Goal: Ask a question

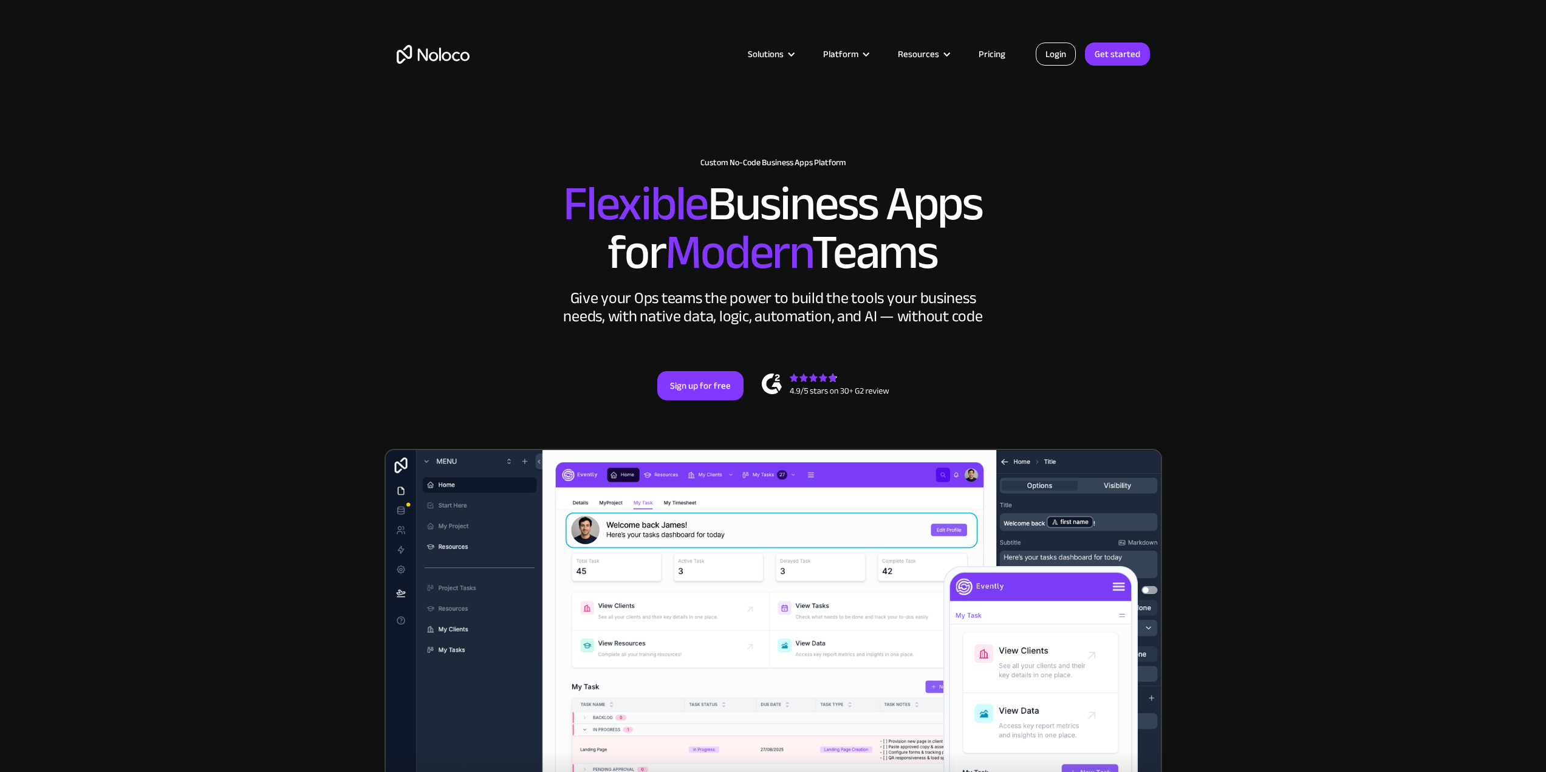
click at [1039, 52] on link "Login" at bounding box center [1056, 54] width 40 height 23
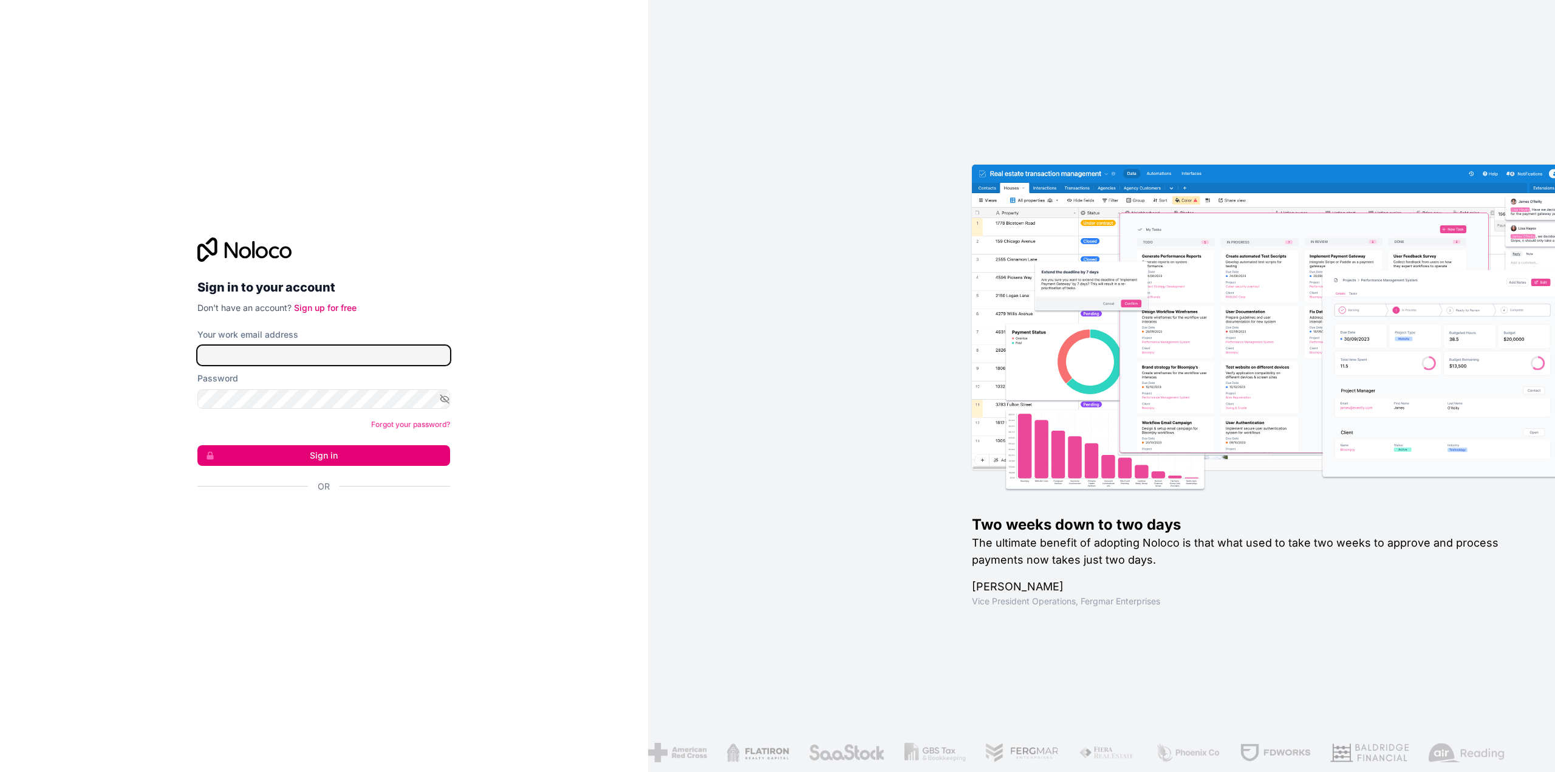
click at [289, 361] on input "Your work email address" at bounding box center [323, 355] width 253 height 19
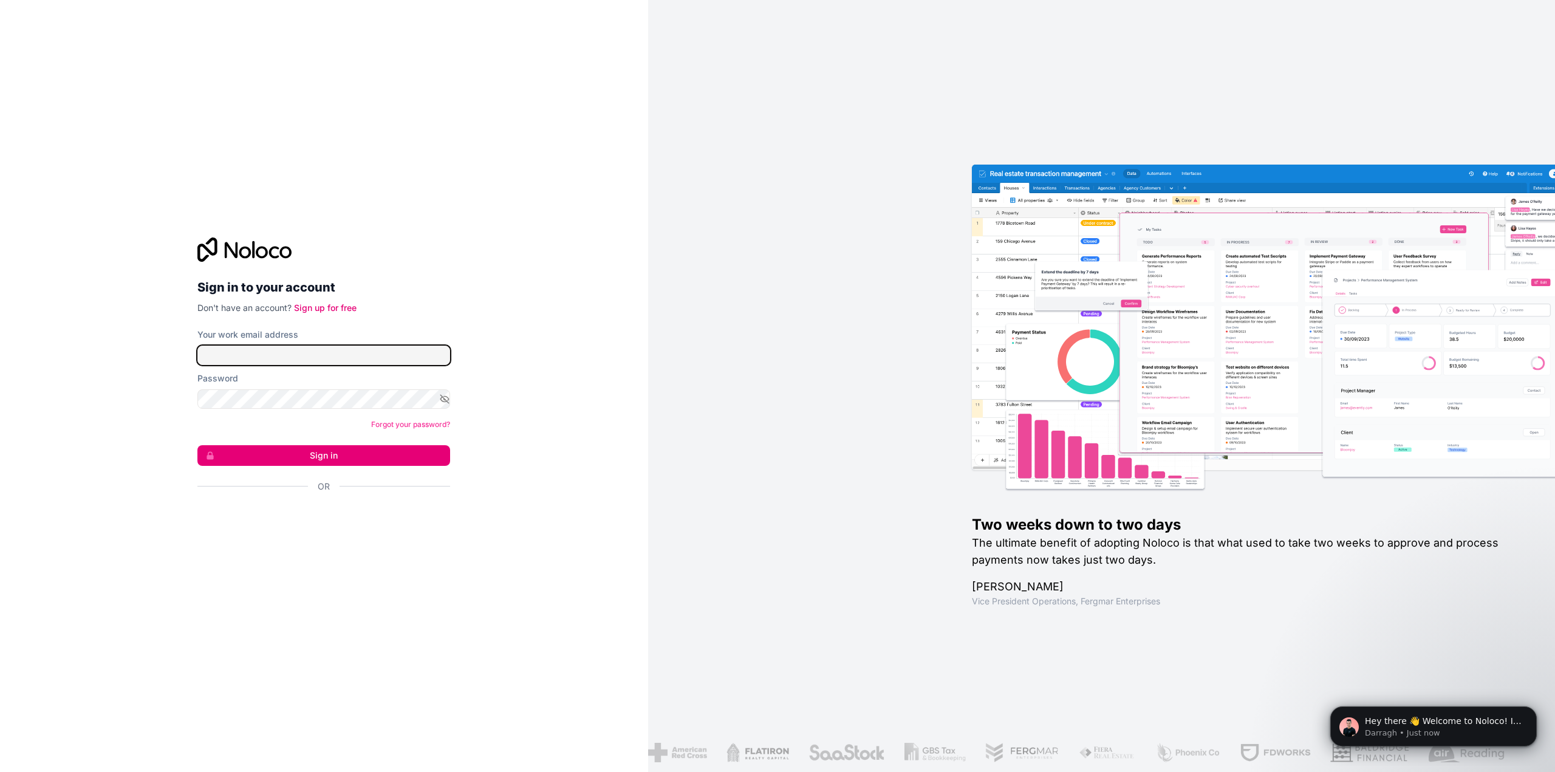
type input "scott+noloco@tradewiseventures.com"
click at [306, 451] on button "Sign in" at bounding box center [323, 455] width 253 height 21
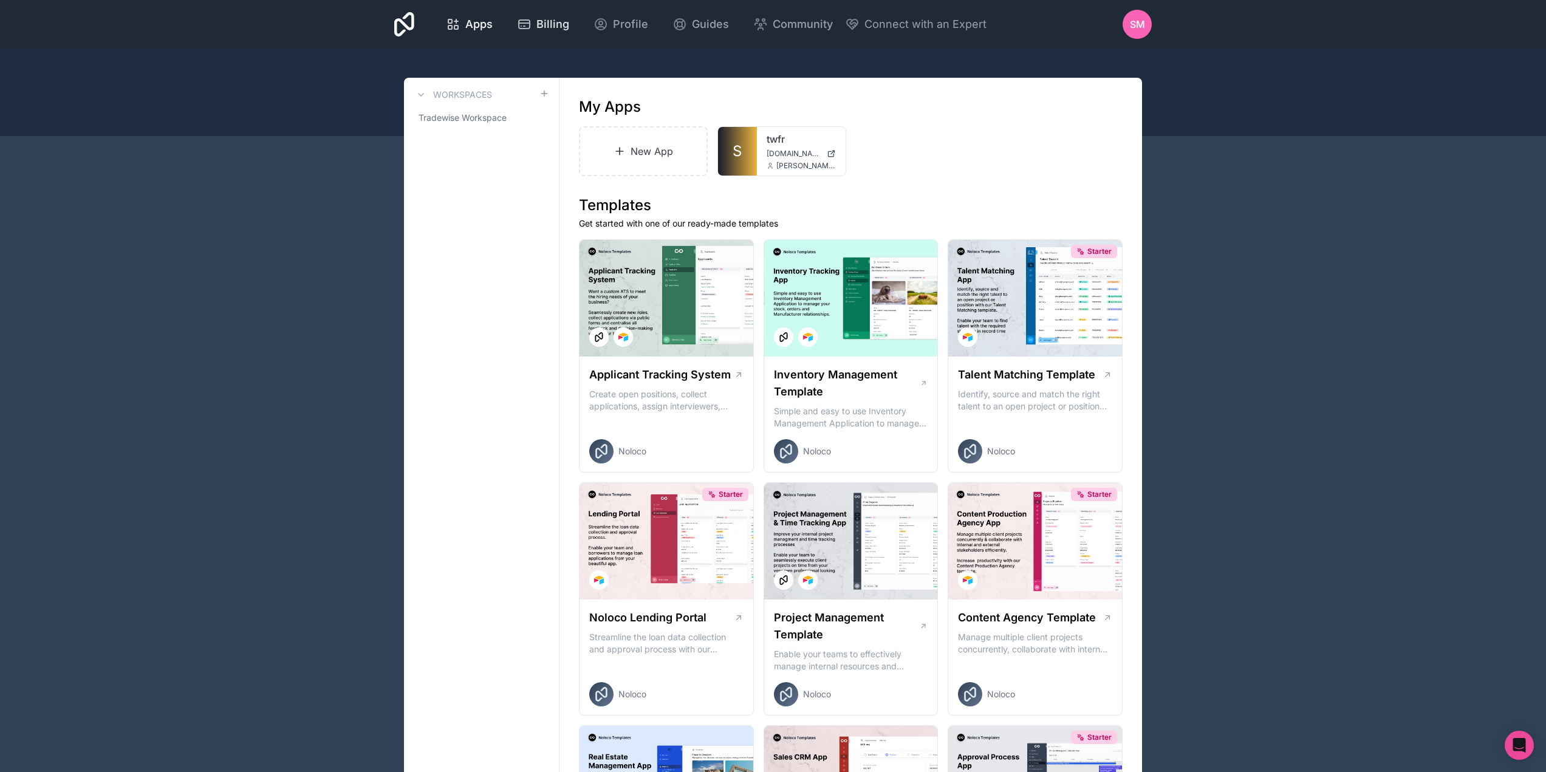
click at [544, 13] on link "Billing" at bounding box center [543, 24] width 72 height 27
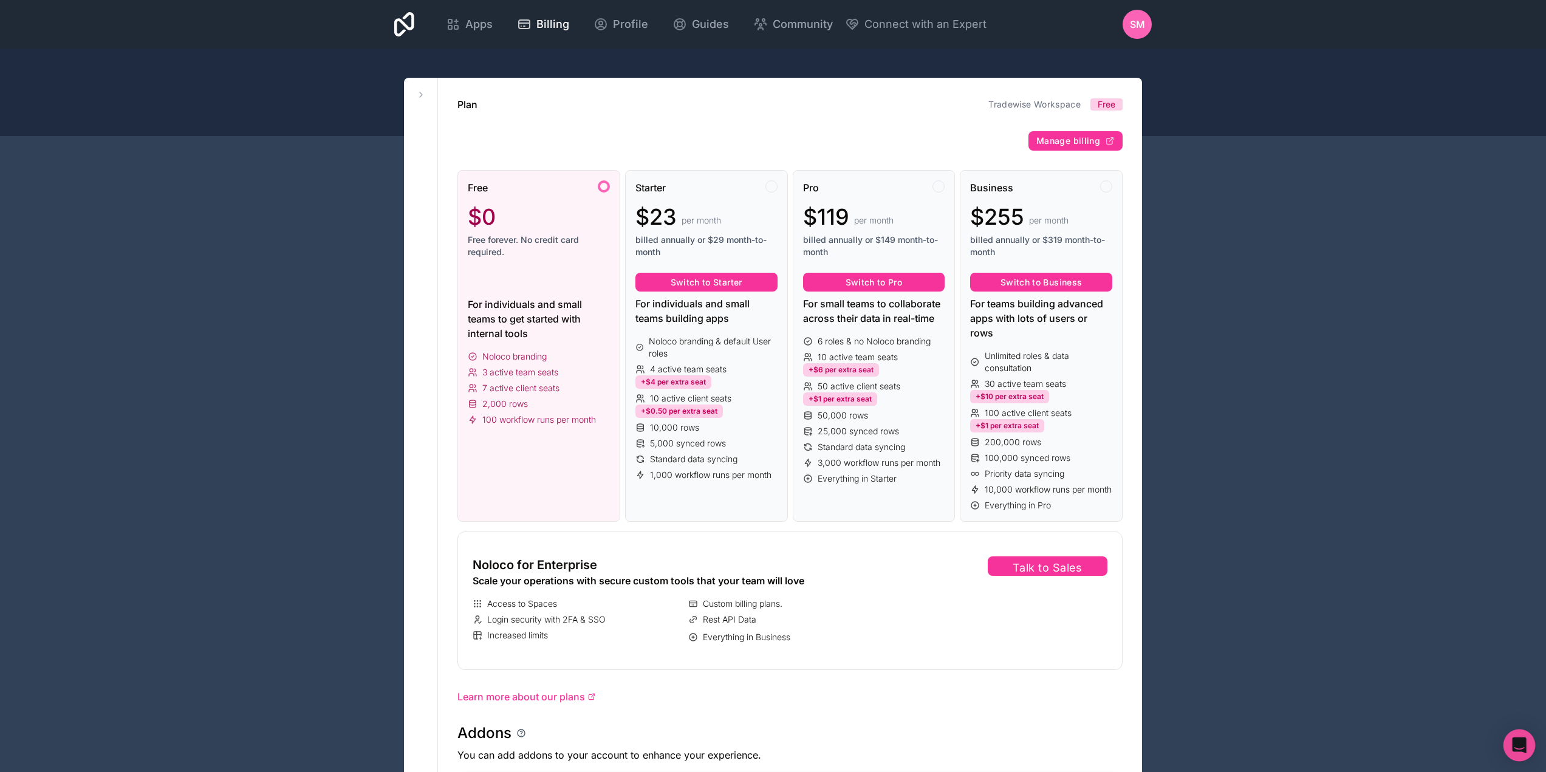
click at [1522, 748] on icon "Open Intercom Messenger" at bounding box center [1519, 746] width 16 height 16
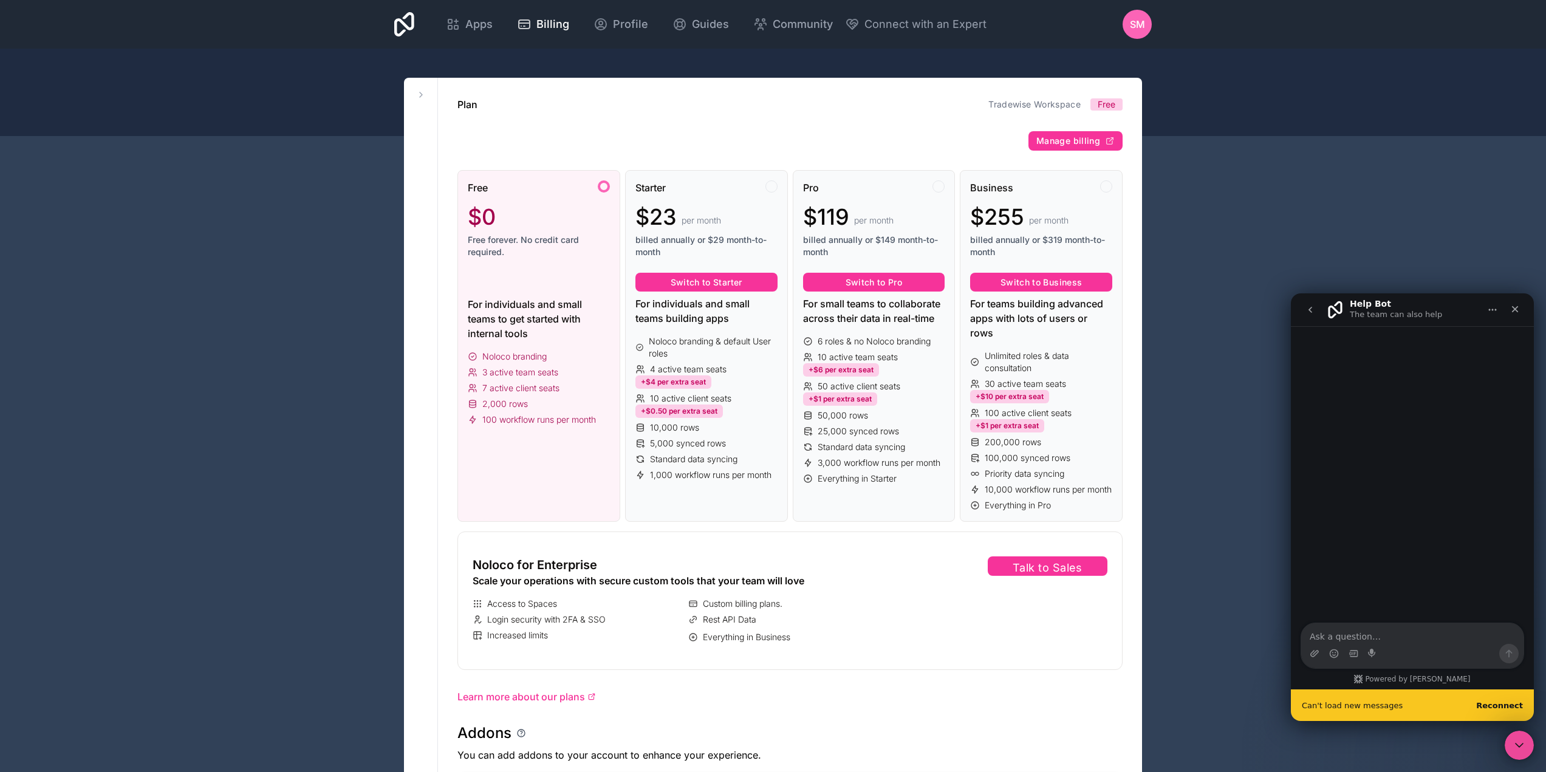
click at [1499, 708] on b "Reconnect" at bounding box center [1499, 705] width 47 height 9
click at [1305, 315] on button "go back" at bounding box center [1310, 309] width 23 height 23
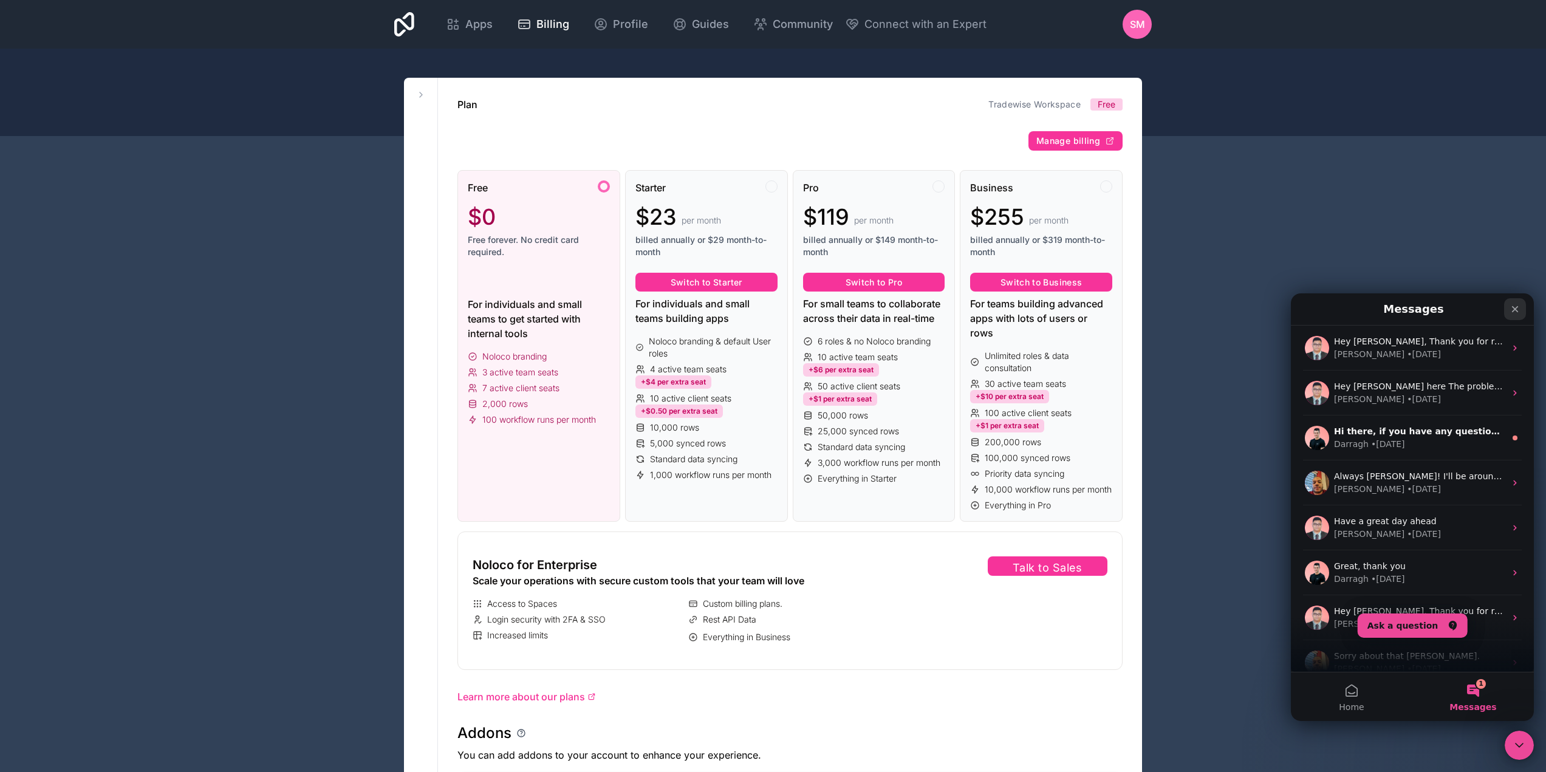
click at [1520, 307] on icon "Close" at bounding box center [1515, 309] width 10 height 10
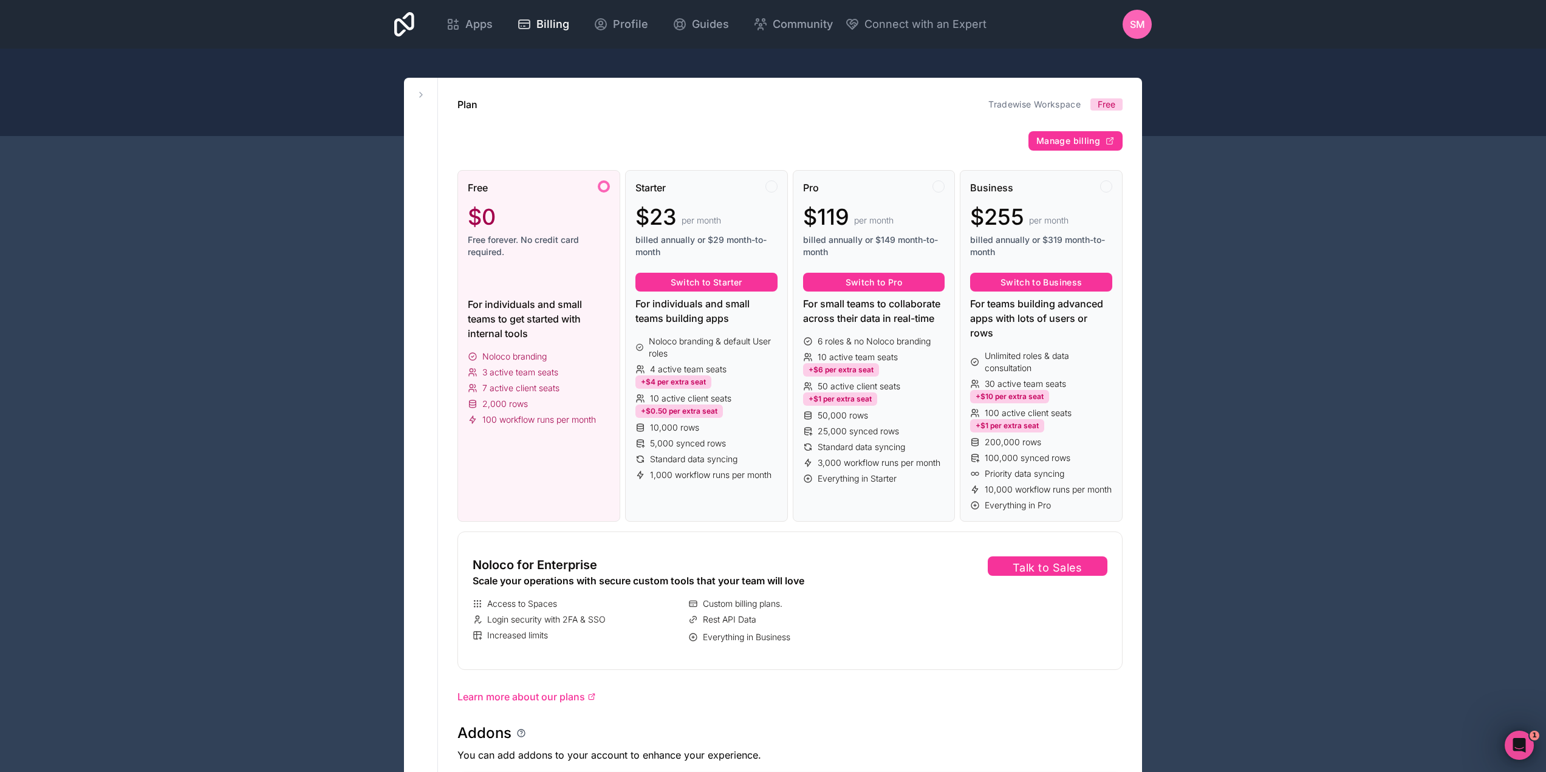
click at [1139, 21] on span "SM" at bounding box center [1137, 24] width 15 height 15
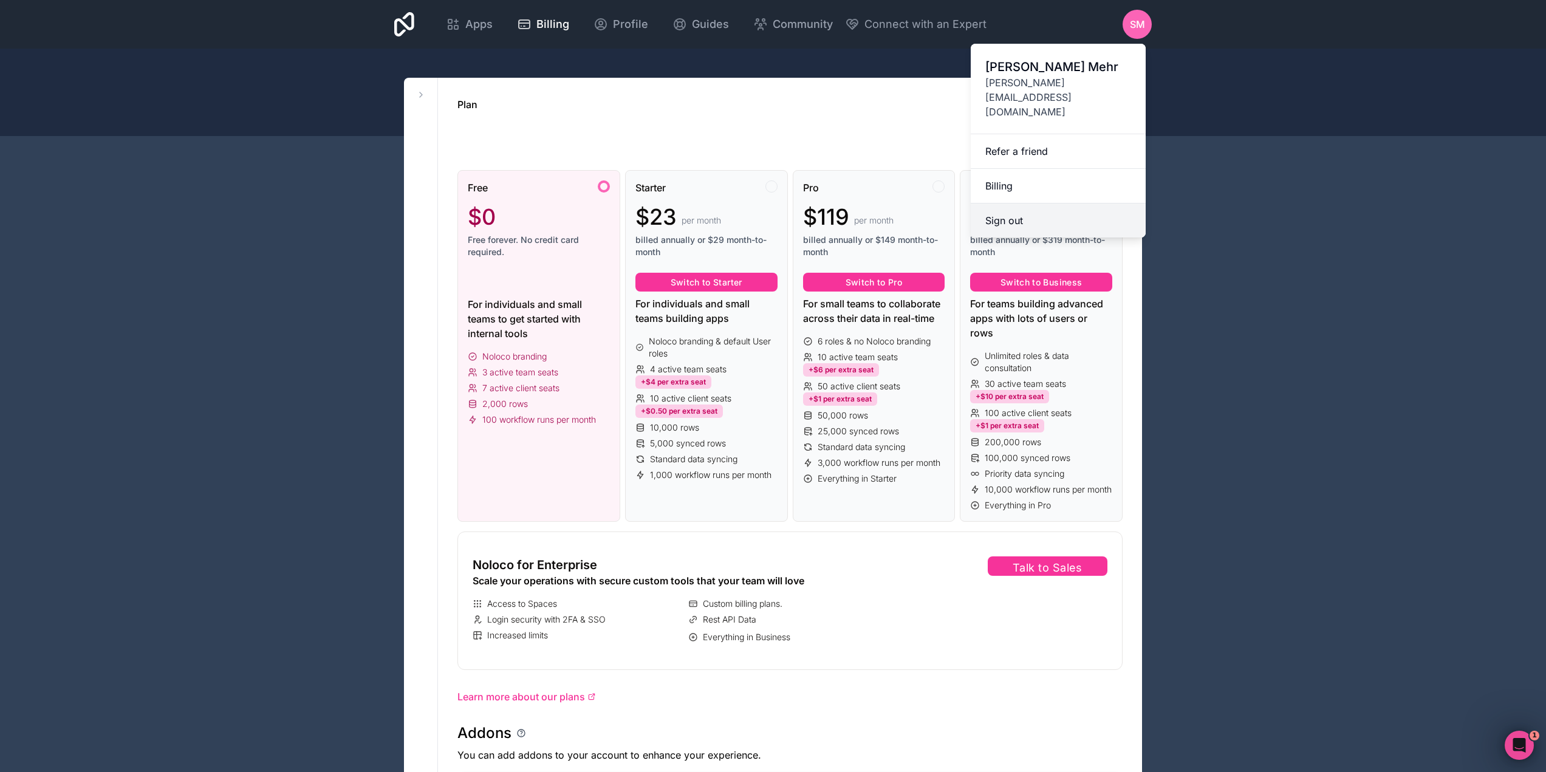
click at [1040, 204] on button "Sign out" at bounding box center [1058, 221] width 175 height 34
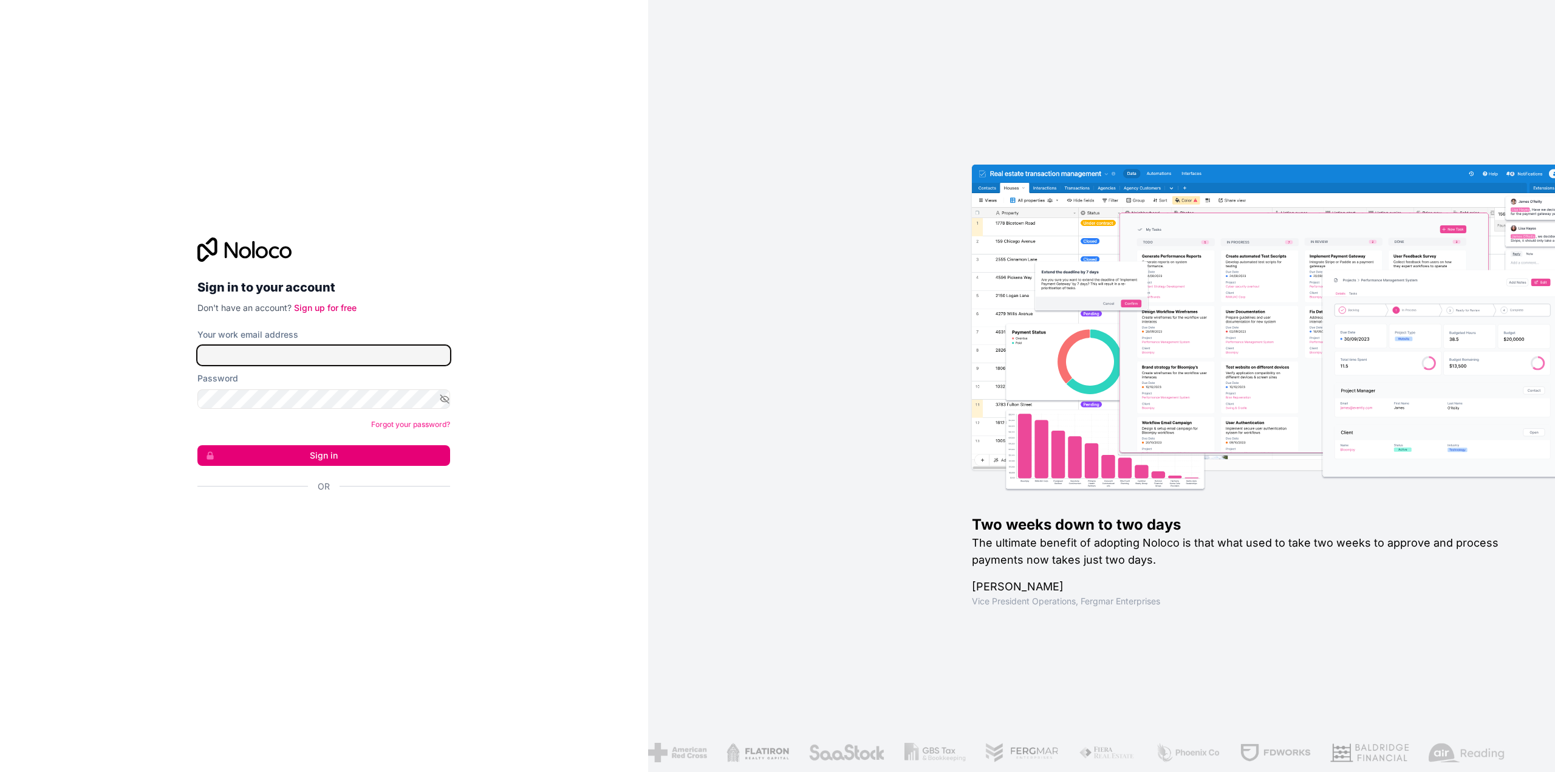
click at [300, 362] on input "Your work email address" at bounding box center [323, 355] width 253 height 19
click at [268, 355] on input "Your work email address" at bounding box center [323, 355] width 253 height 19
paste input "steven.smith@fixitforever.com"
type input "steven.smith@fixitforever.com"
click at [394, 454] on button "Sign in" at bounding box center [323, 455] width 253 height 21
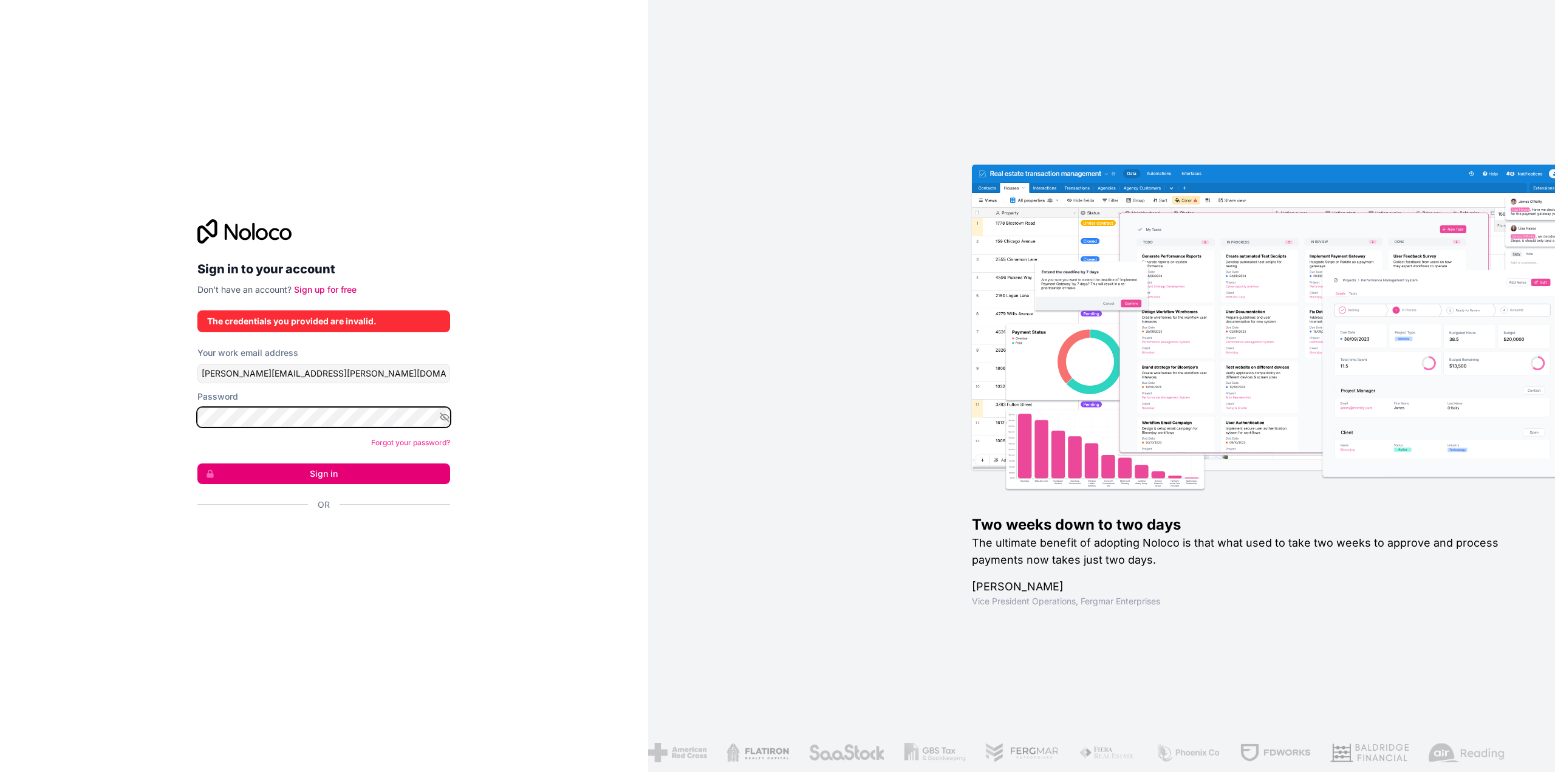
click at [64, 407] on div "Sign in to your account Don't have an account? Sign up for free The credentials…" at bounding box center [324, 386] width 648 height 772
drag, startPoint x: 392, startPoint y: 378, endPoint x: 63, endPoint y: 373, distance: 329.3
click at [93, 374] on div "Sign in to your account Don't have an account? Sign up for free The credentials…" at bounding box center [324, 386] width 648 height 772
type input "scott+noloco@tradewiseventures.com"
click at [272, 473] on button "Sign in" at bounding box center [323, 474] width 253 height 21
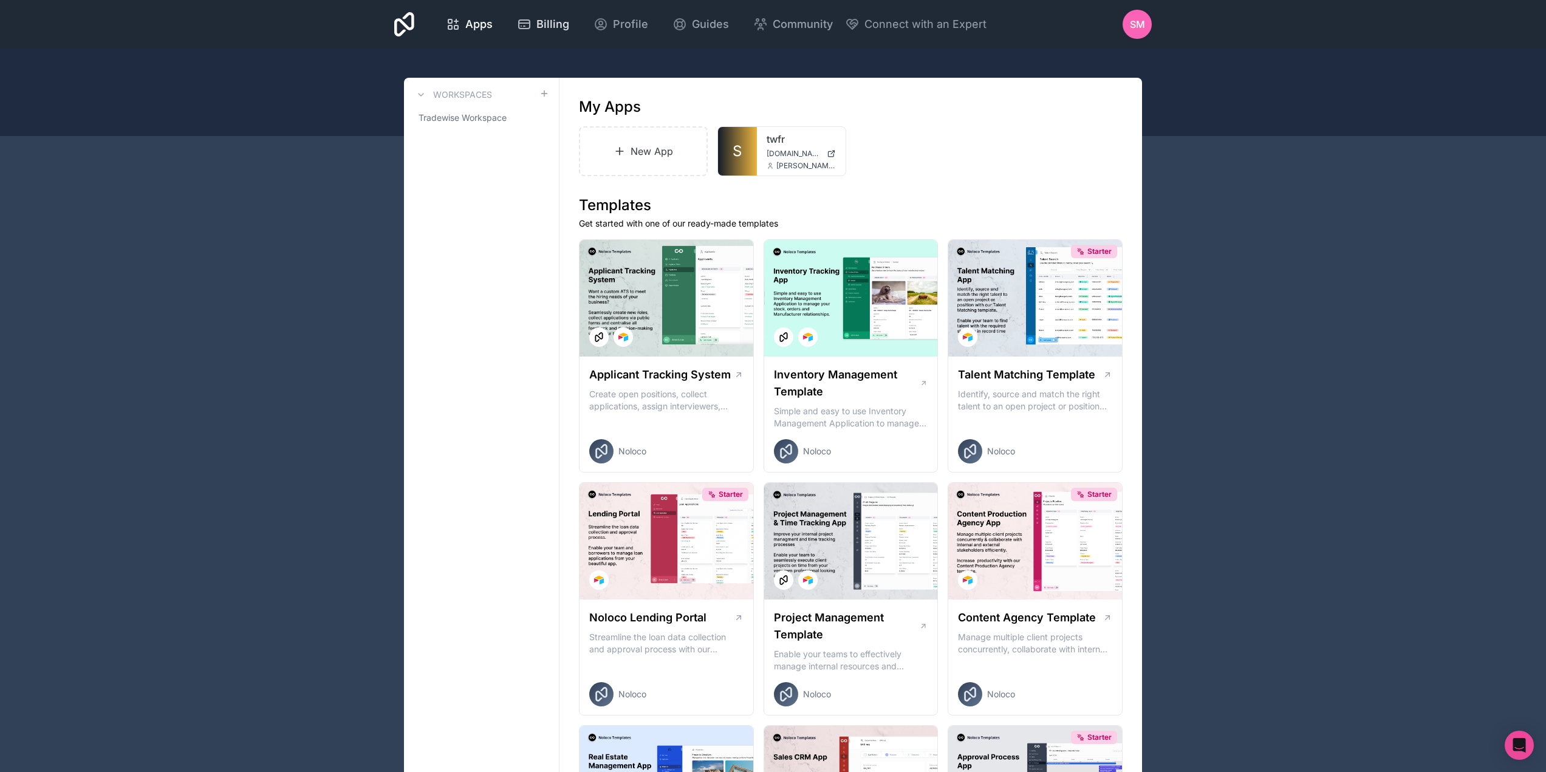
click at [560, 21] on span "Billing" at bounding box center [552, 24] width 33 height 17
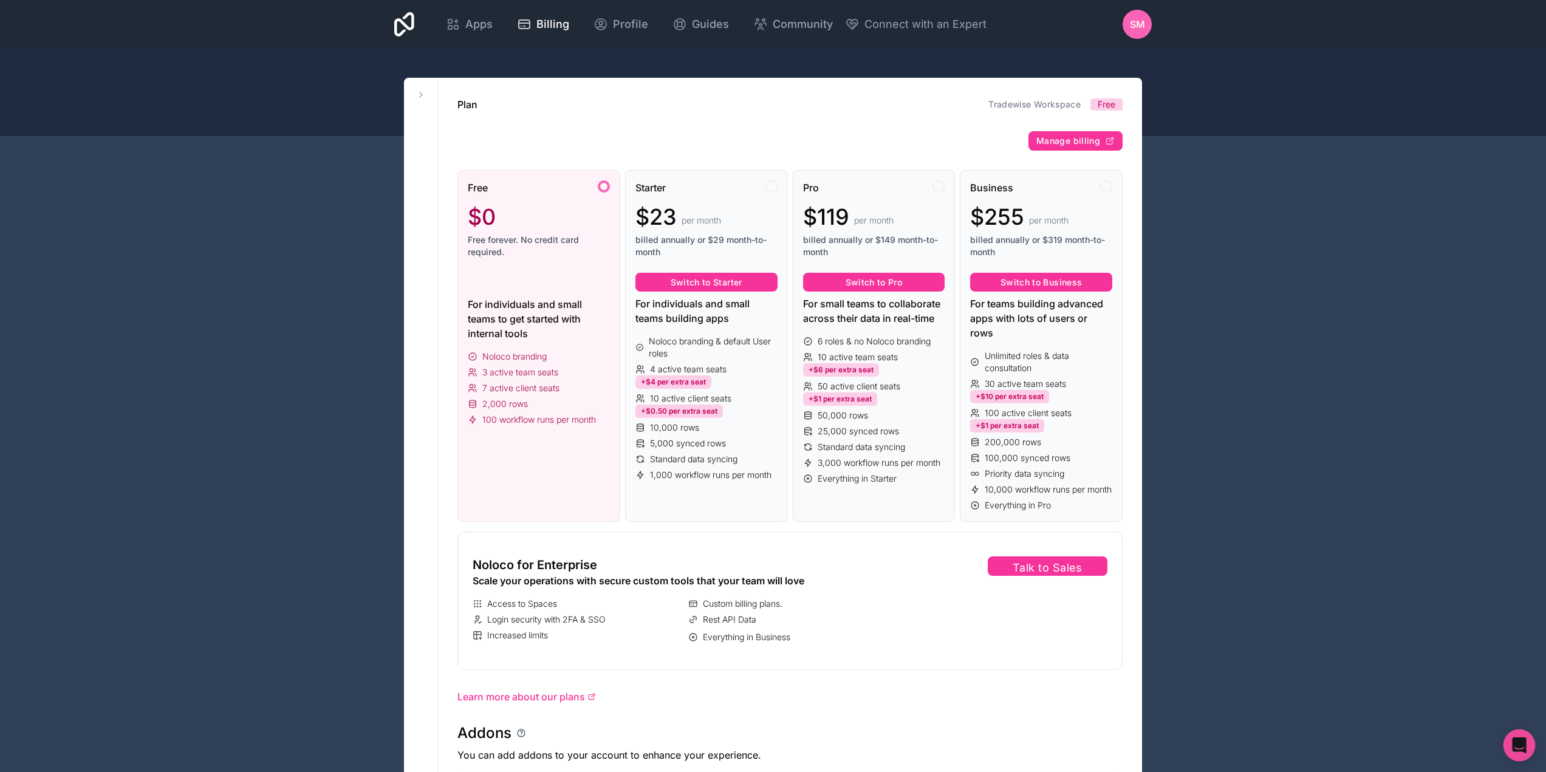
click at [1515, 746] on icon "Open Intercom Messenger" at bounding box center [1519, 746] width 14 height 16
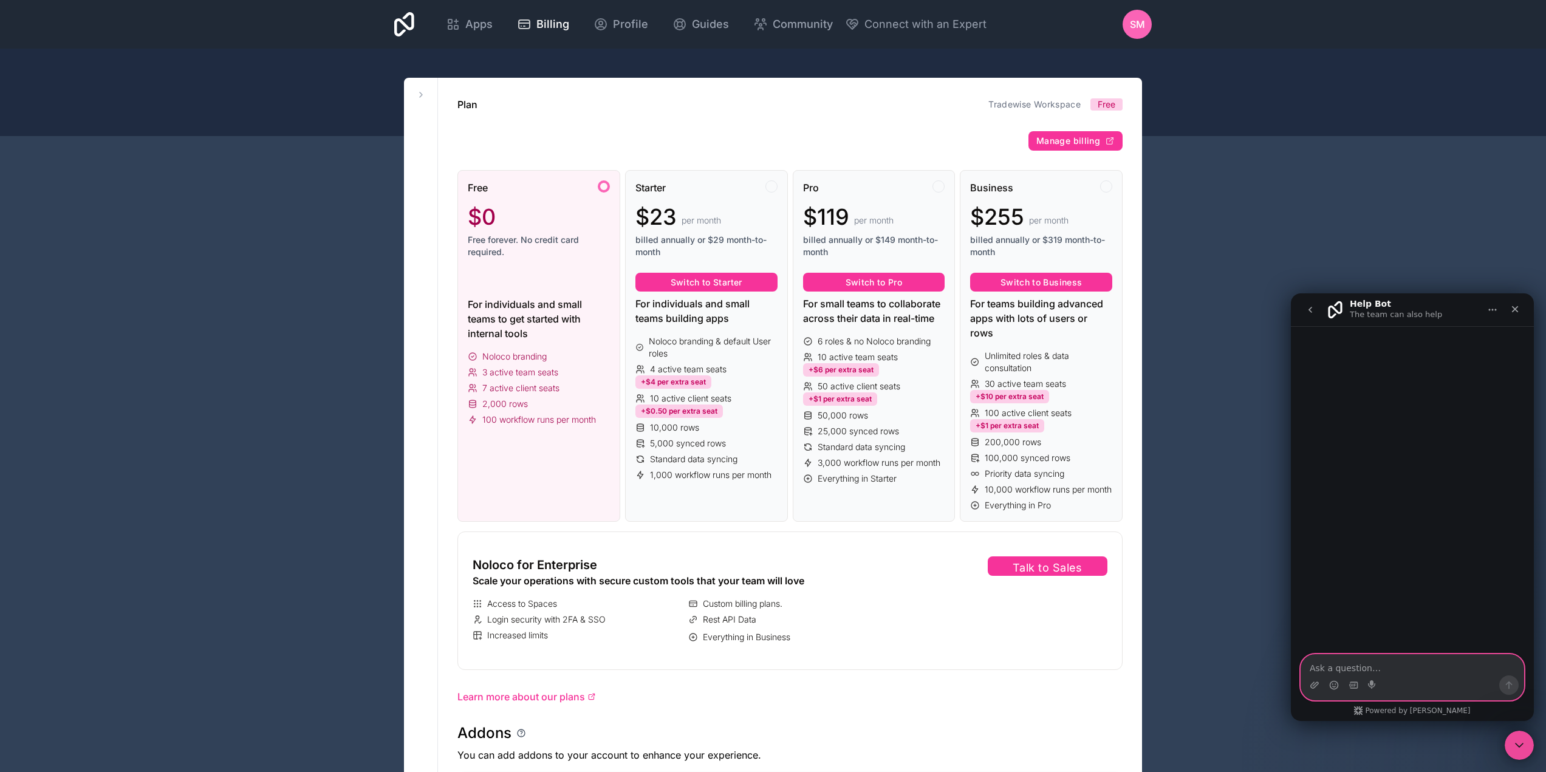
click at [1344, 668] on textarea "Ask a question…" at bounding box center [1412, 665] width 222 height 21
type textarea "We just got downgraded to a free plan from business, we need it back to busines…"
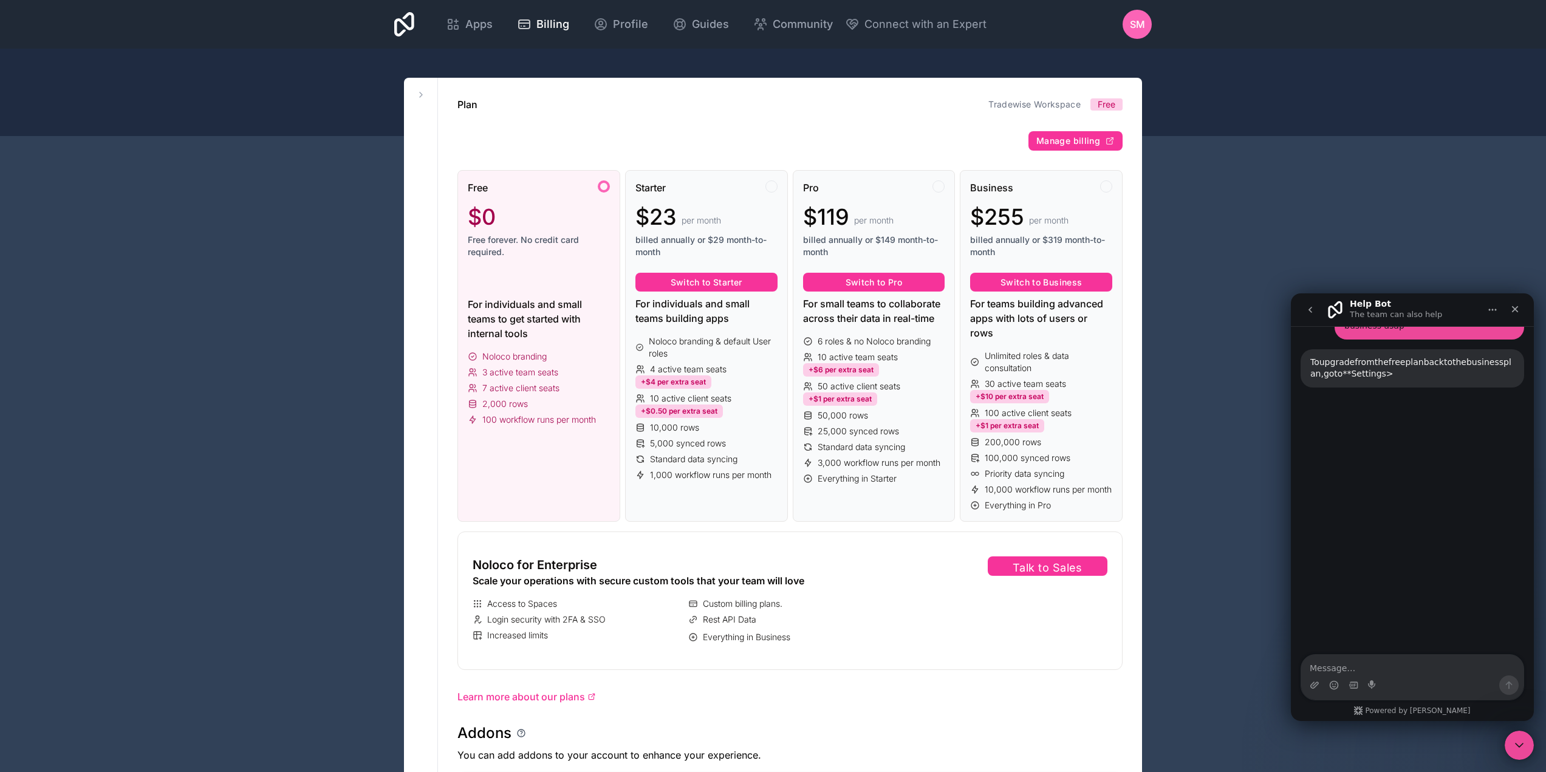
scroll to position [89, 0]
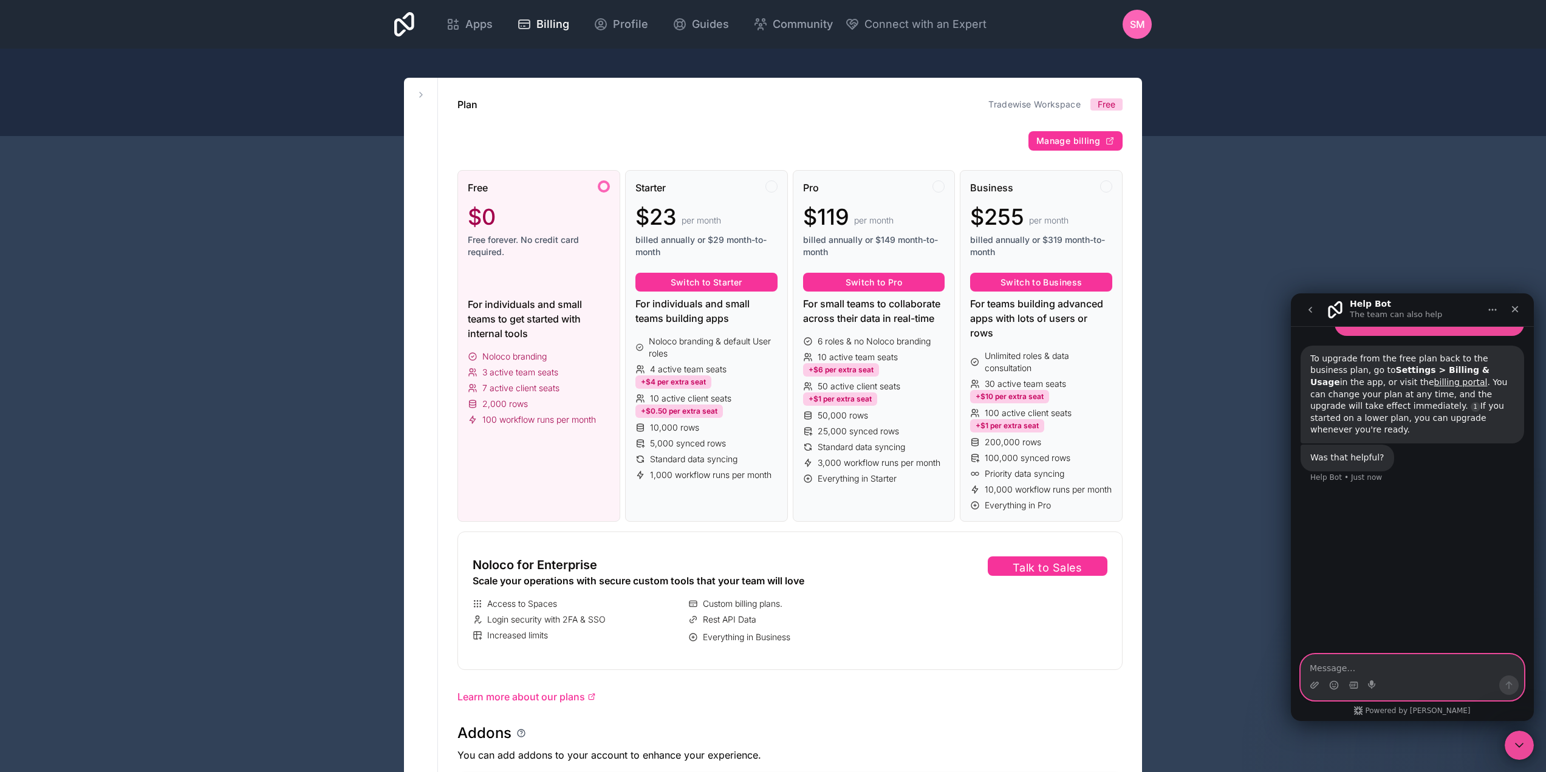
click at [1350, 664] on textarea "Message…" at bounding box center [1412, 665] width 222 height 21
type textarea "Talk to a real person, I was just talking to"
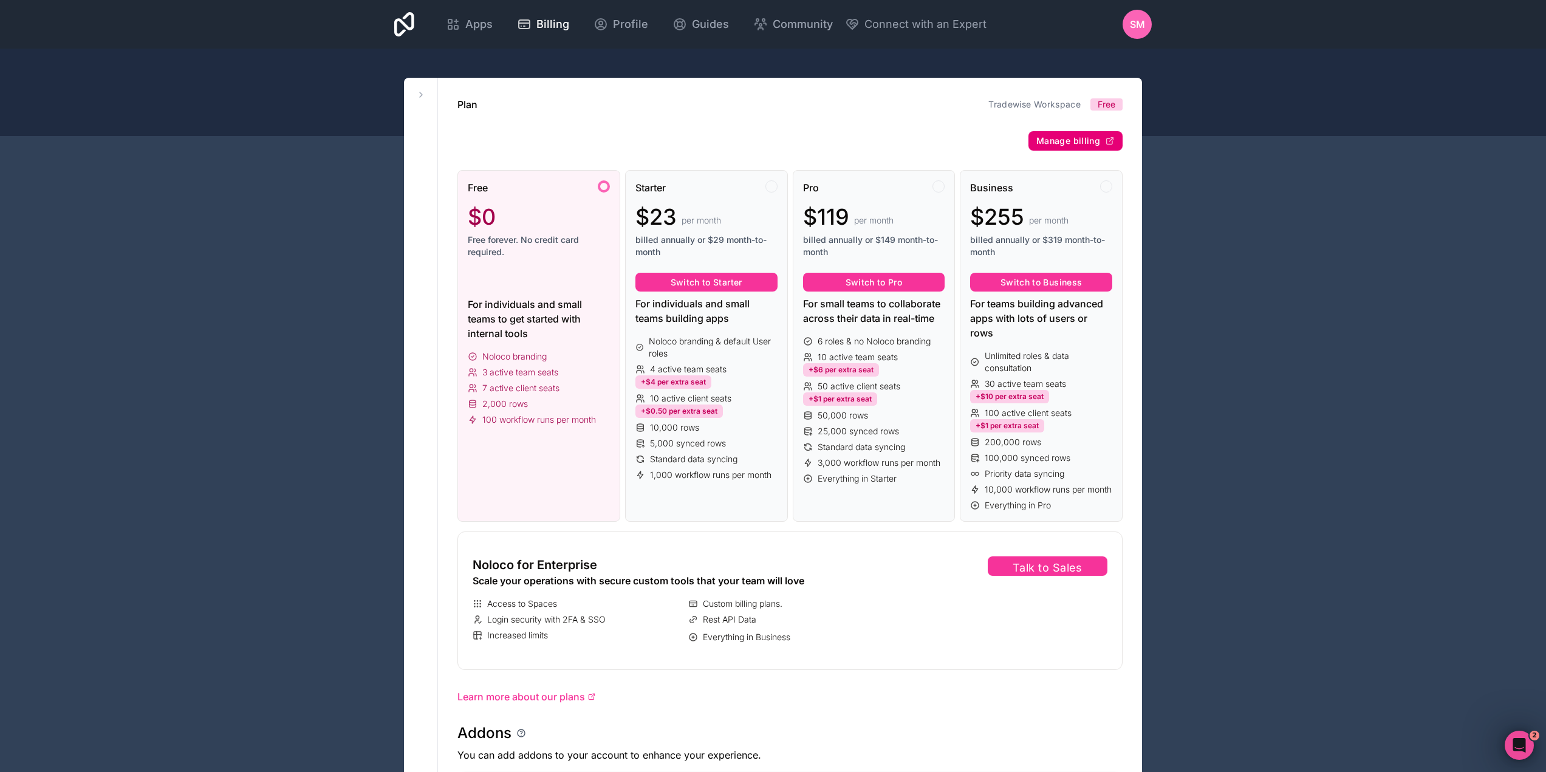
click at [1057, 132] on button "Manage billing" at bounding box center [1076, 140] width 94 height 19
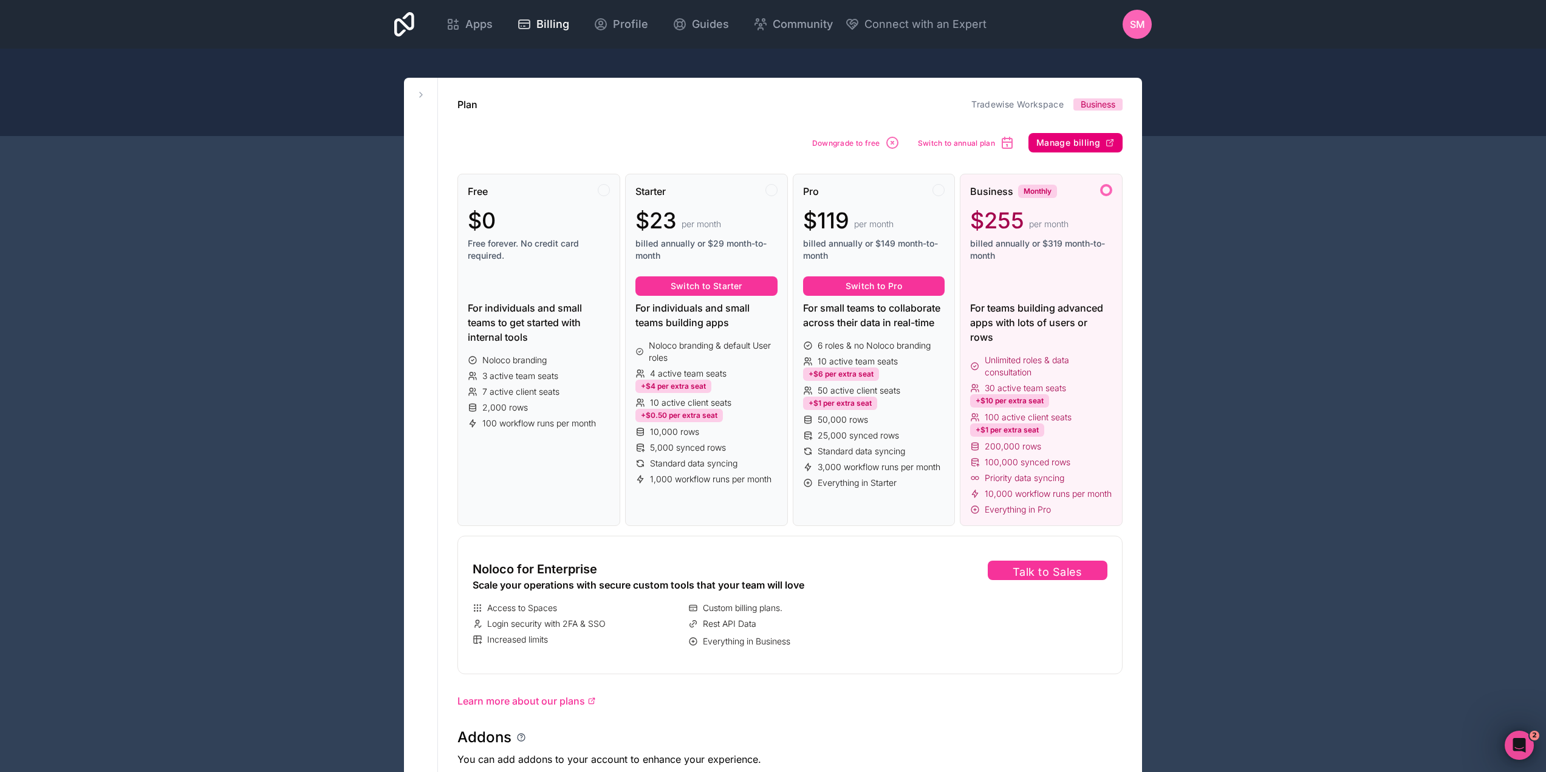
click at [1083, 143] on span "Manage billing" at bounding box center [1068, 142] width 64 height 11
